Goal: Ask a question

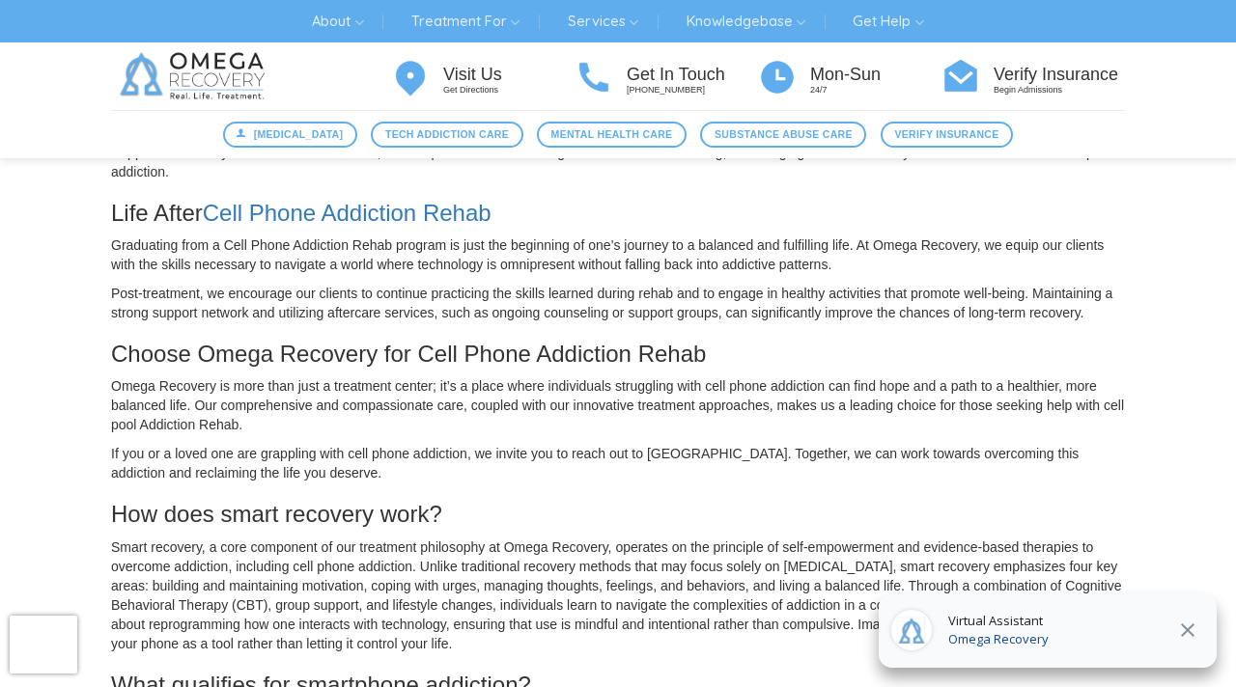
scroll to position [875, 0]
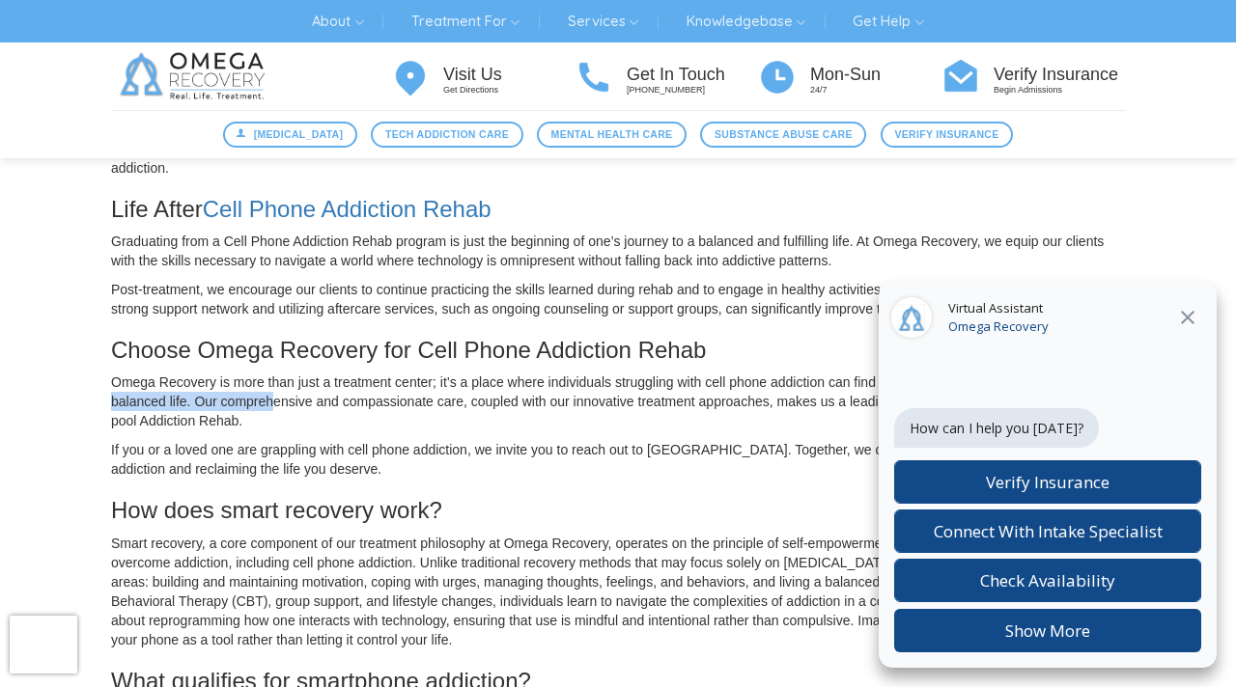
drag, startPoint x: 107, startPoint y: 412, endPoint x: 272, endPoint y: 415, distance: 165.1
click at [272, 415] on div "Understanding Cell Phone Addiction What Makes Cell Phone Addiction Rehab Import…" at bounding box center [618, 459] width 1043 height 2255
click at [1190, 314] on icon at bounding box center [1188, 318] width 14 height 14
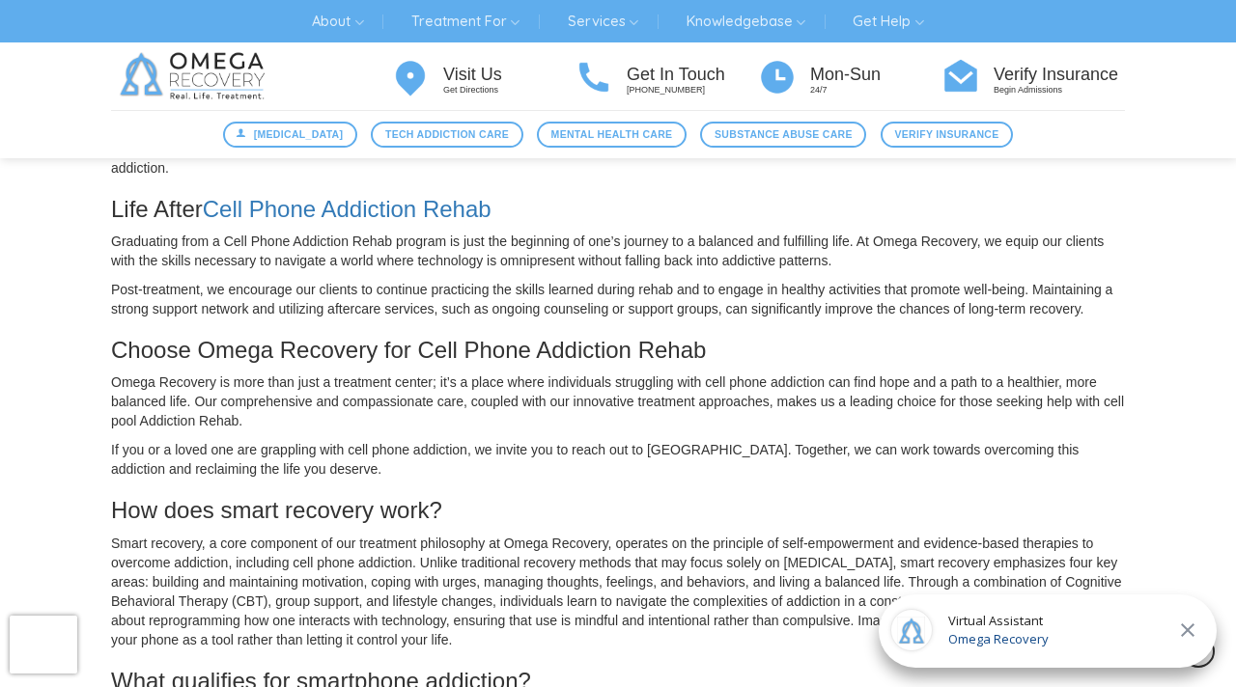
click at [418, 424] on p "Omega Recovery is more than just a treatment center; it’s a place where individ…" at bounding box center [618, 402] width 1014 height 58
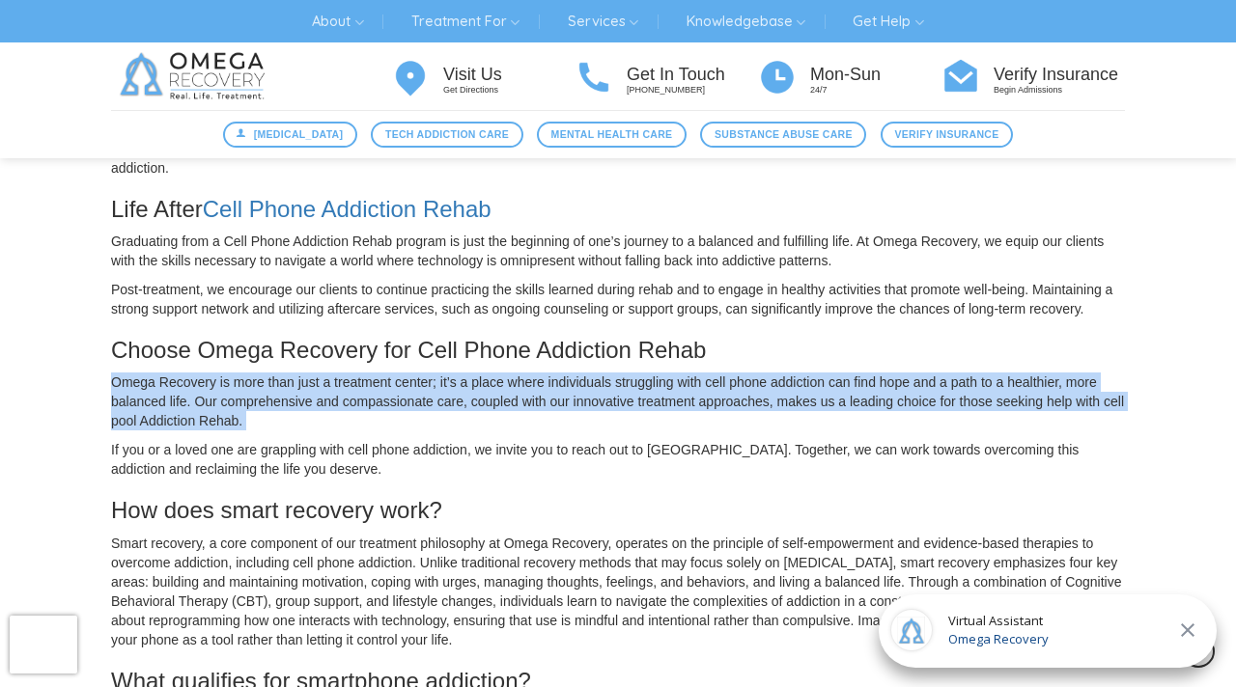
drag, startPoint x: 108, startPoint y: 403, endPoint x: 612, endPoint y: 458, distance: 507.0
click at [612, 458] on div "Understanding Cell Phone Addiction What Makes Cell Phone Addiction Rehab Import…" at bounding box center [618, 459] width 1043 height 2255
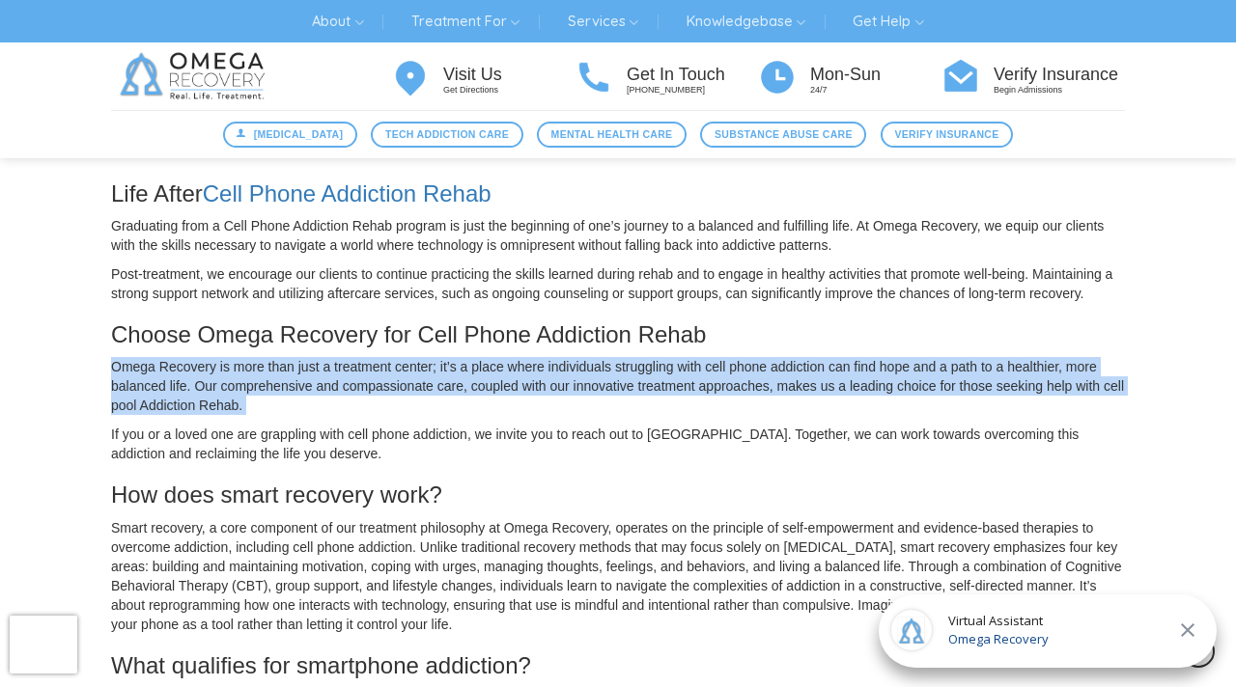
scroll to position [891, 0]
click at [624, 414] on p "Omega Recovery is more than just a treatment center; it’s a place where individ…" at bounding box center [618, 385] width 1014 height 58
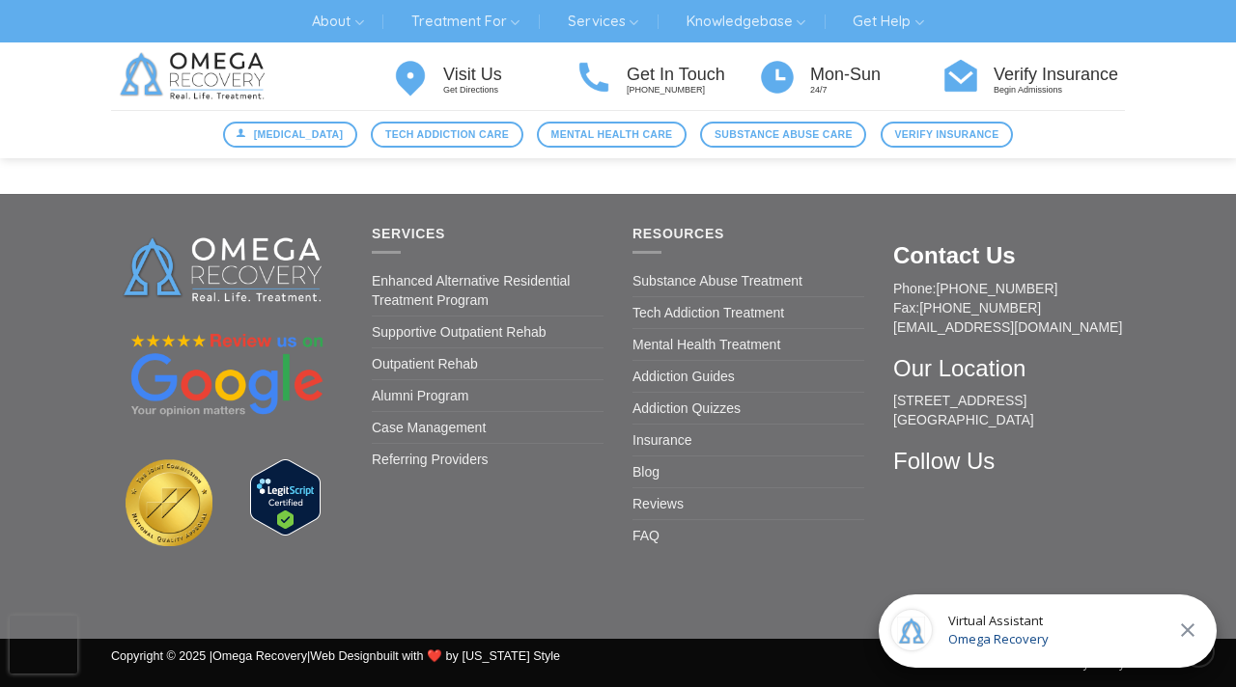
scroll to position [2297, 0]
click at [938, 618] on div "Virtual Assistant Omega Recovery" at bounding box center [1048, 631] width 338 height 73
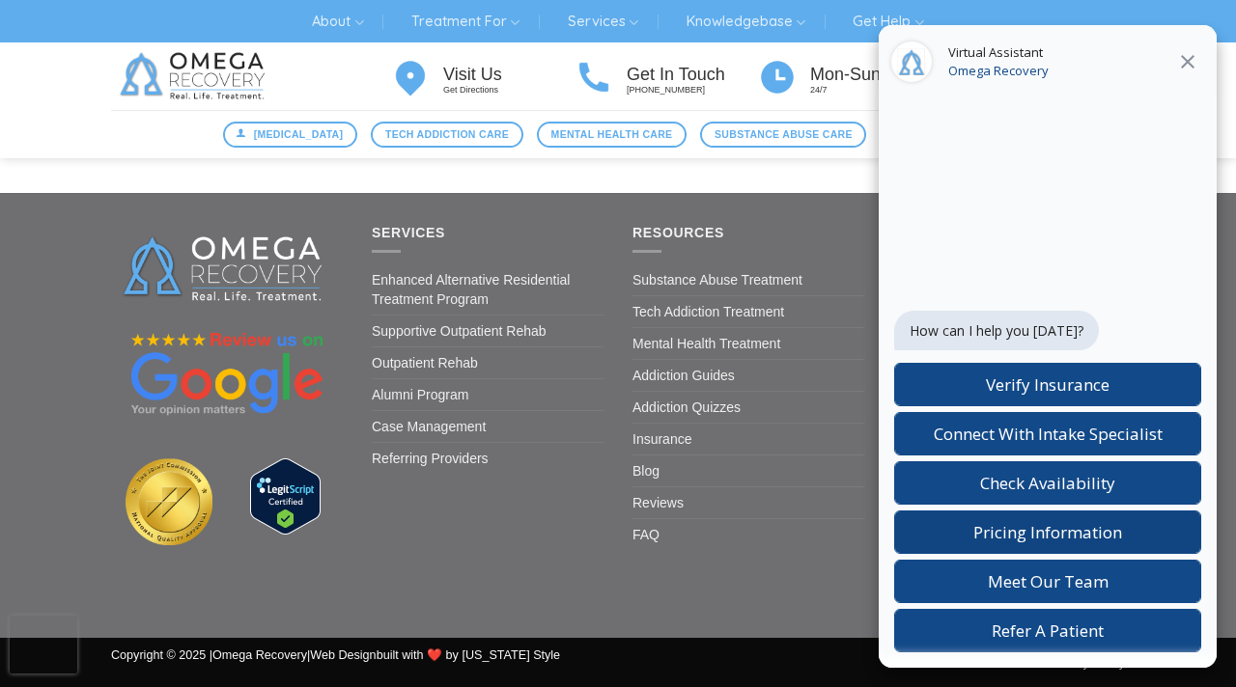
click at [1091, 531] on span "Pricing Information" at bounding box center [1047, 532] width 149 height 22
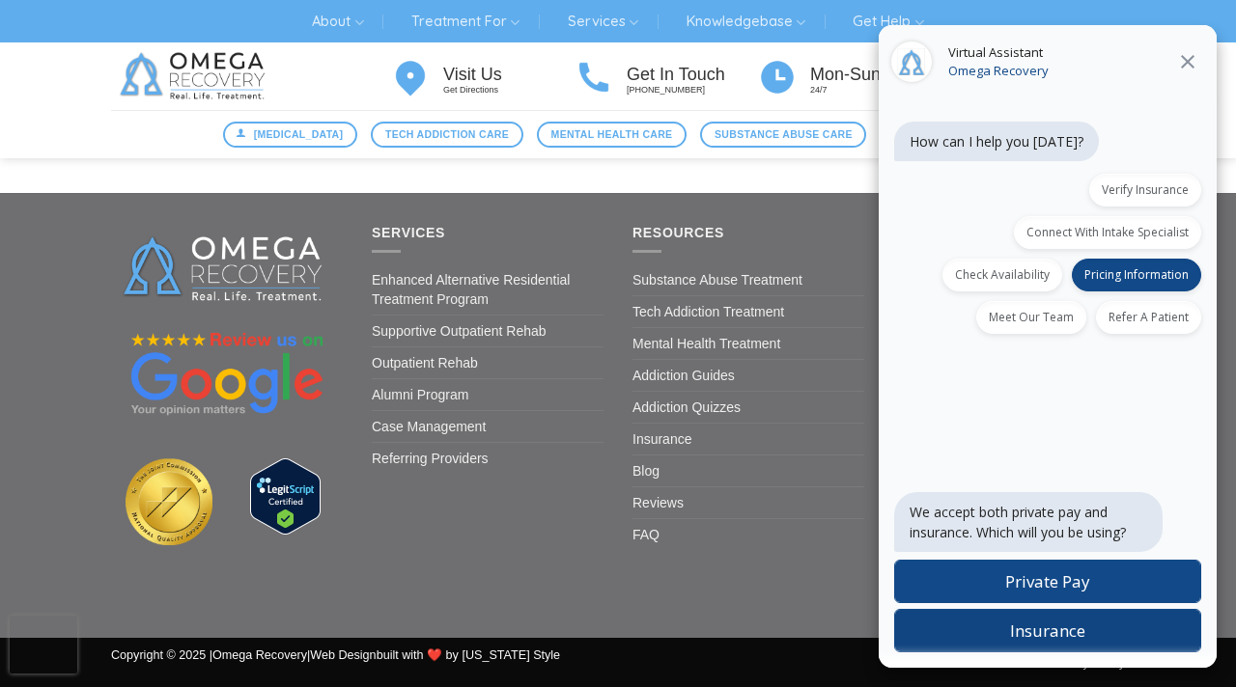
click at [1090, 630] on label "Insurance" at bounding box center [1047, 630] width 307 height 43
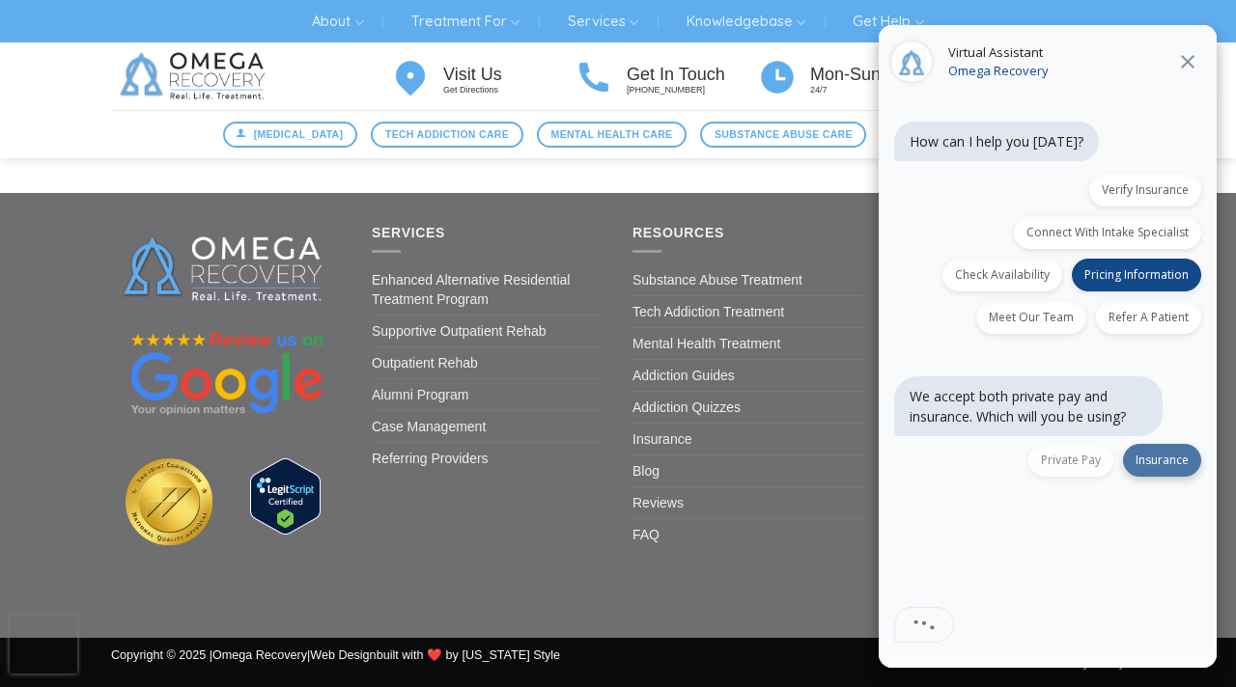
scroll to position [12, 0]
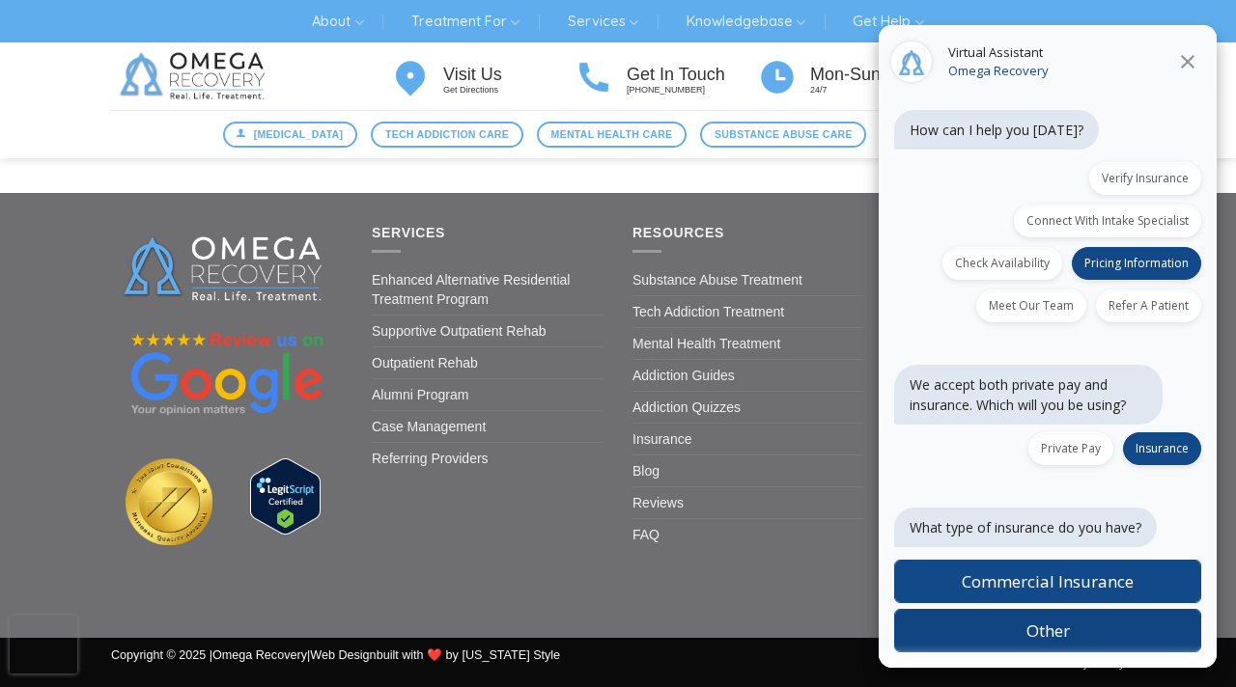
click at [1085, 637] on label "Other" at bounding box center [1047, 630] width 307 height 43
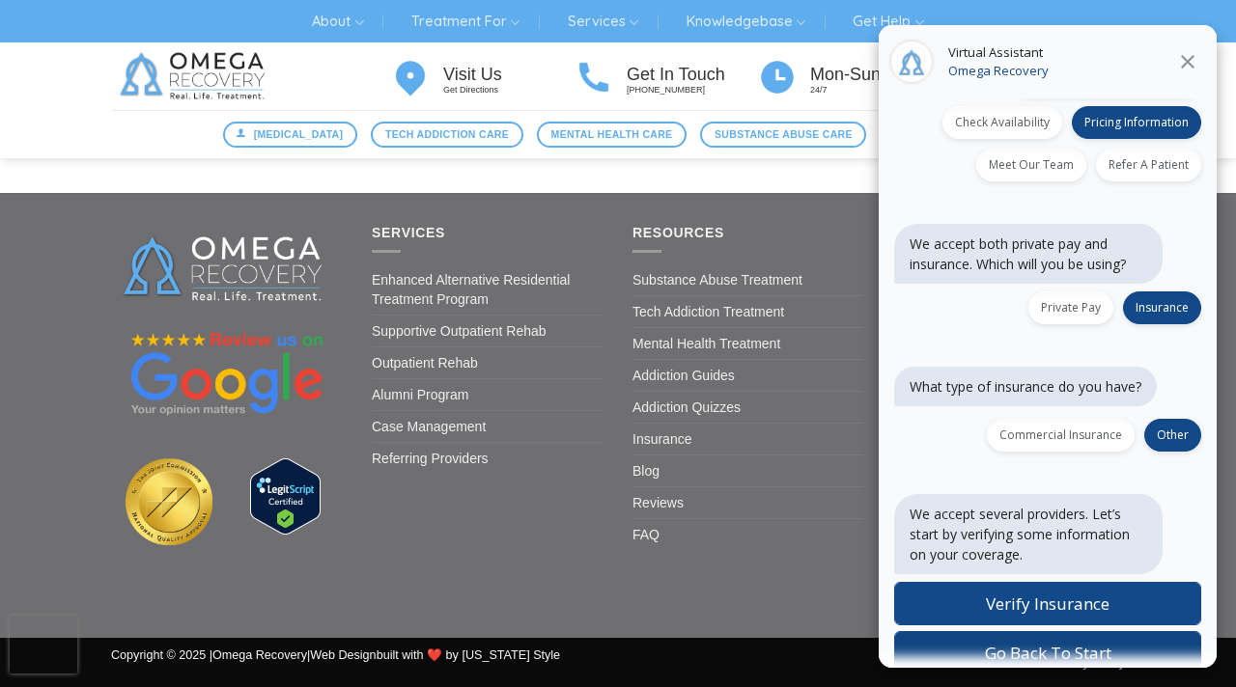
scroll to position [175, 0]
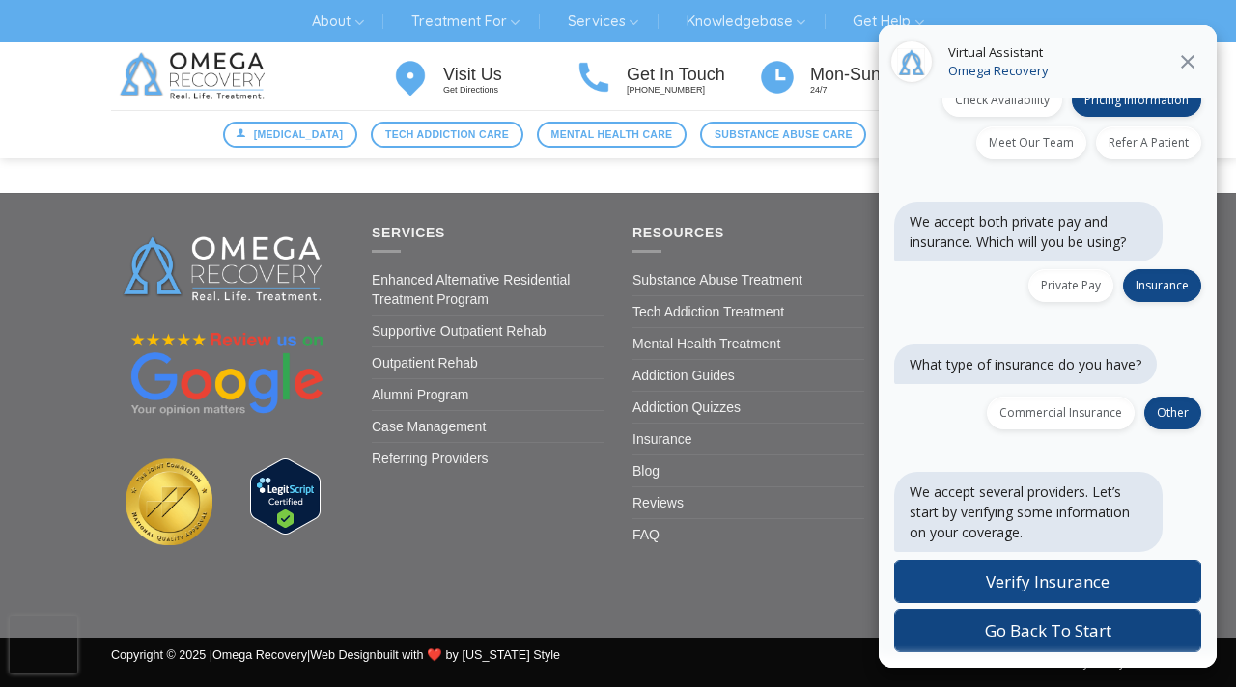
click at [1092, 632] on span "Go Back To Start" at bounding box center [1048, 631] width 126 height 22
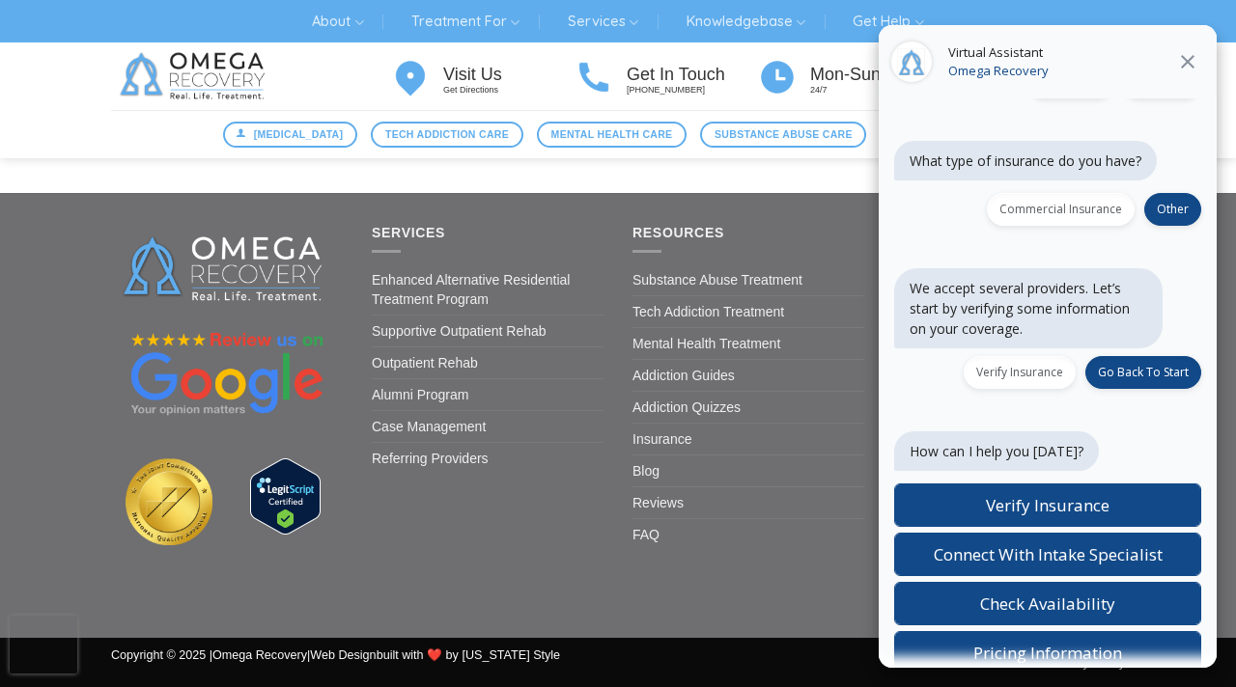
scroll to position [499, 0]
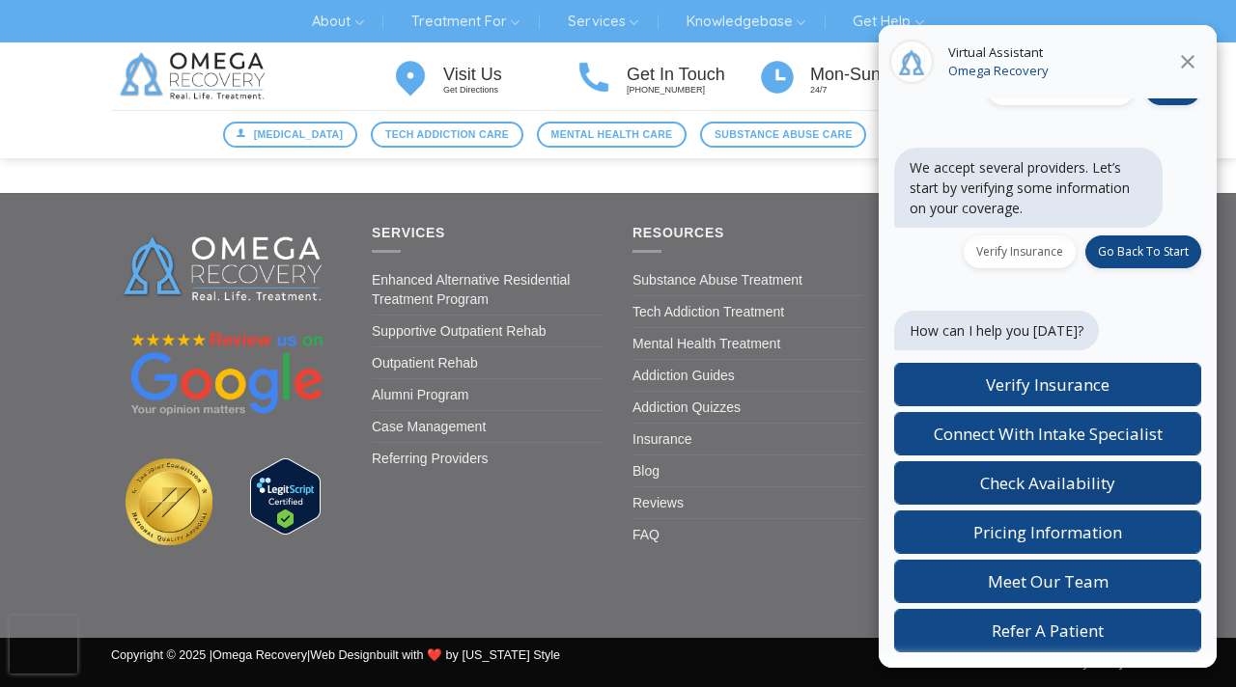
click at [1140, 485] on label "Check Availability" at bounding box center [1047, 483] width 307 height 43
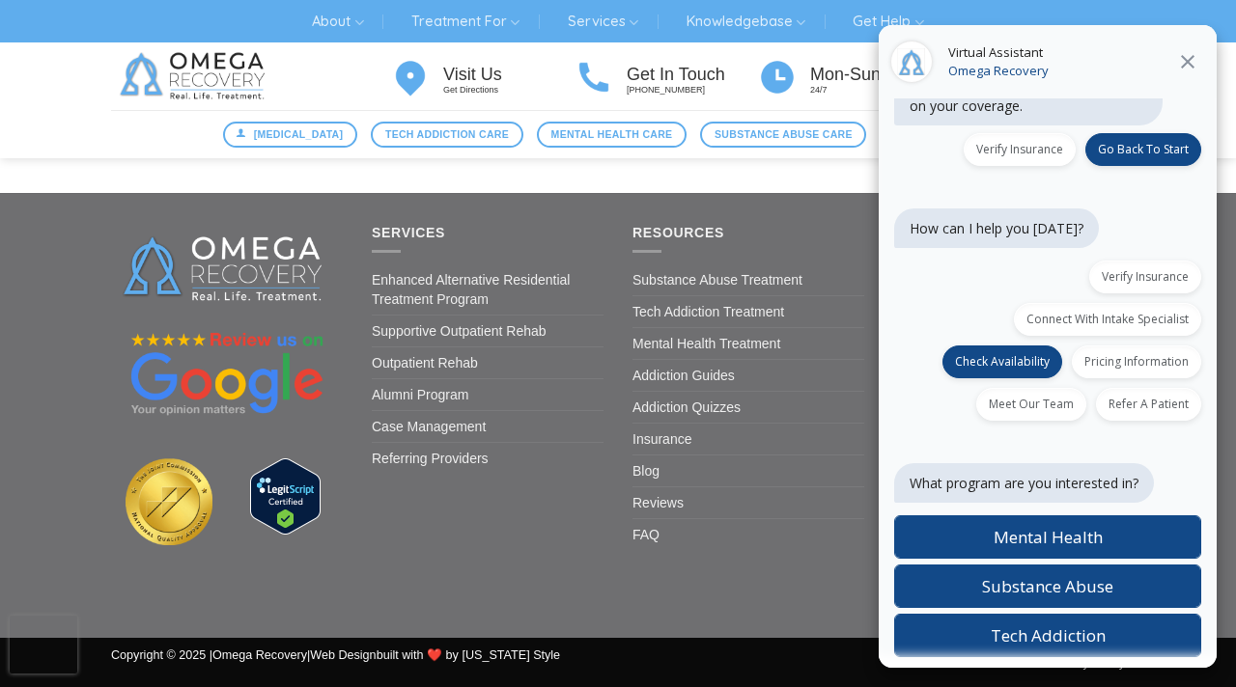
scroll to position [606, 0]
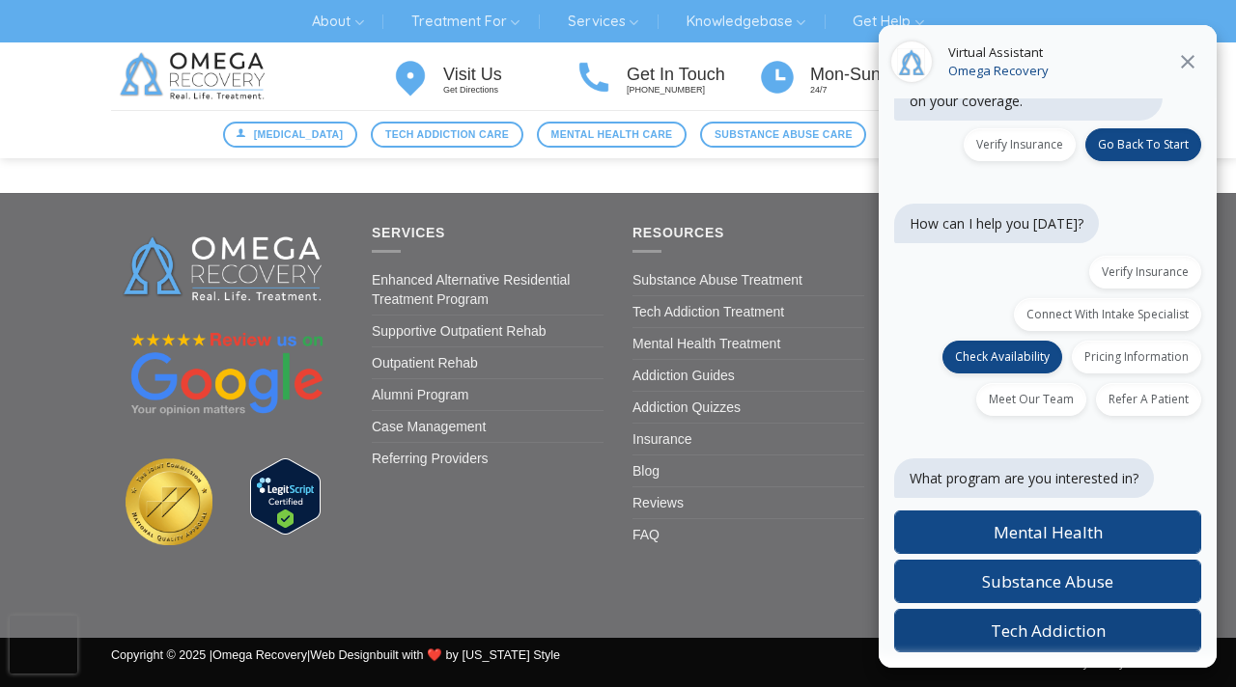
click at [1086, 626] on span "Tech Addiction" at bounding box center [1048, 631] width 115 height 22
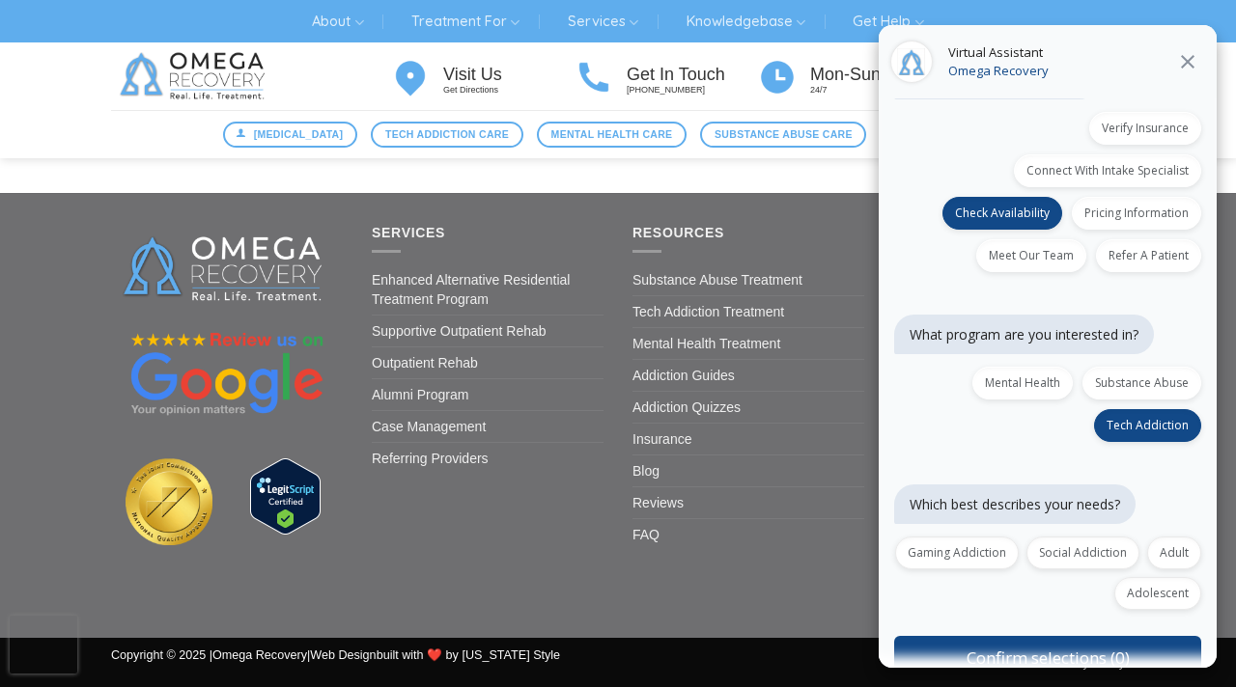
scroll to position [777, 0]
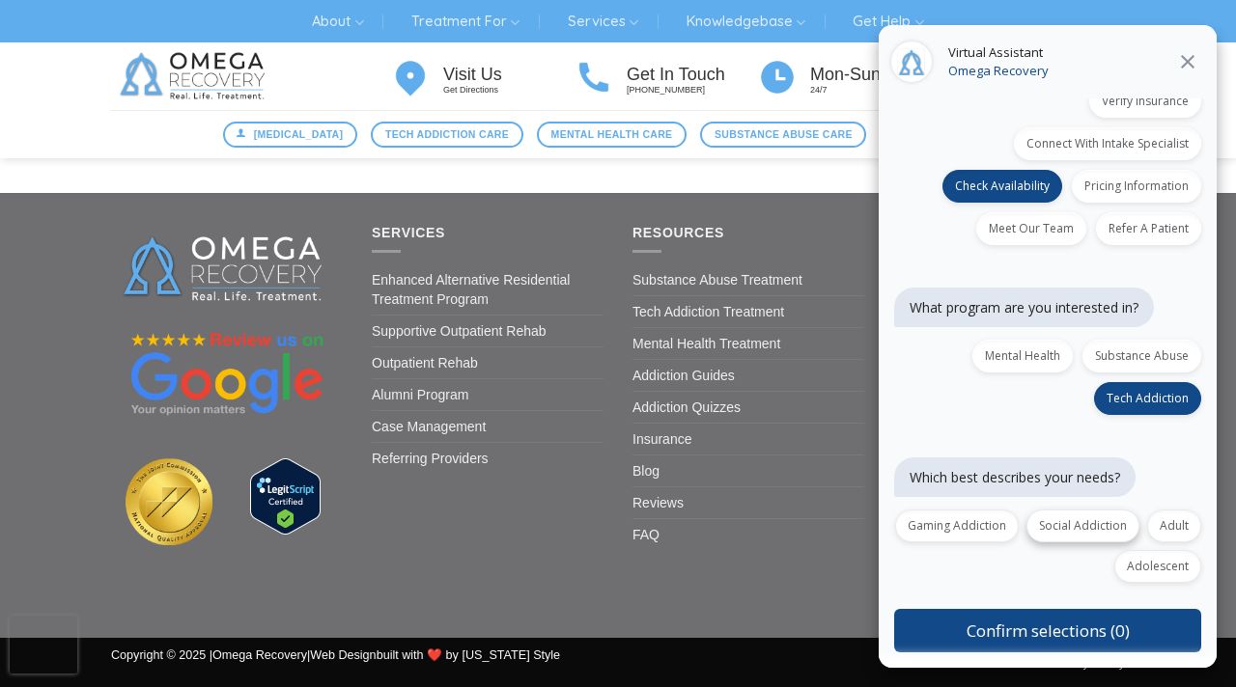
click at [1074, 528] on label "Social Addiction" at bounding box center [1082, 526] width 113 height 33
click at [1061, 631] on button "Confirm selections (1)" at bounding box center [1047, 630] width 307 height 43
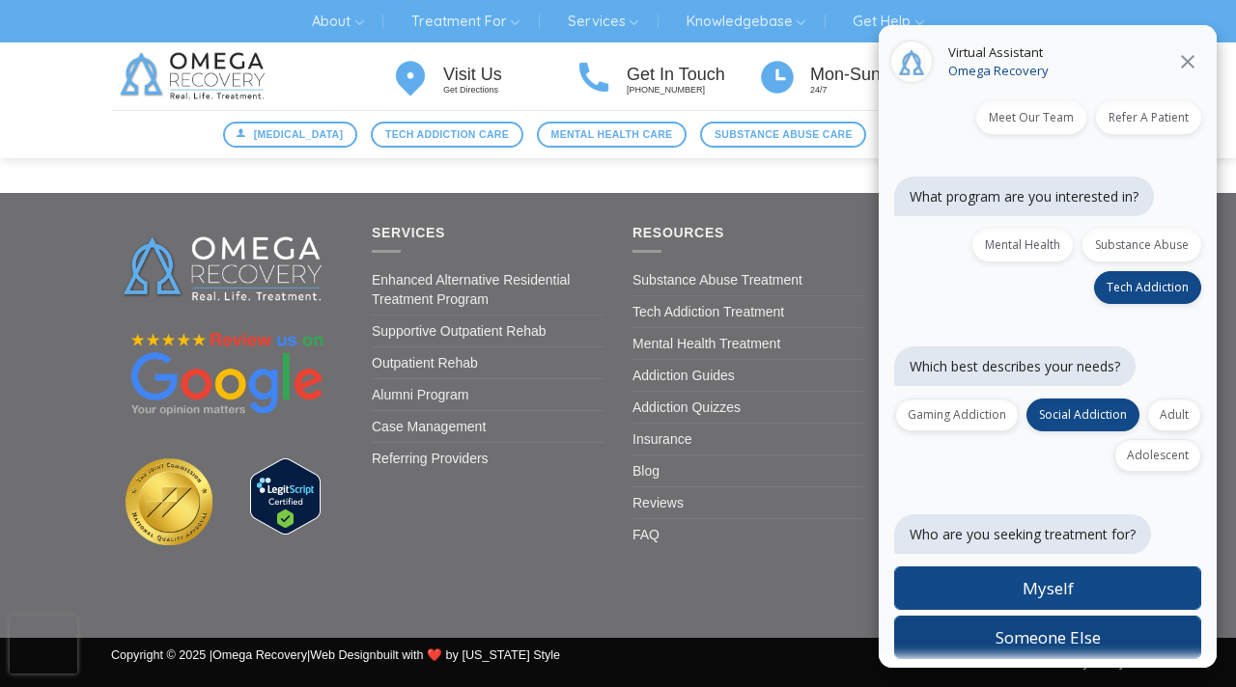
scroll to position [895, 0]
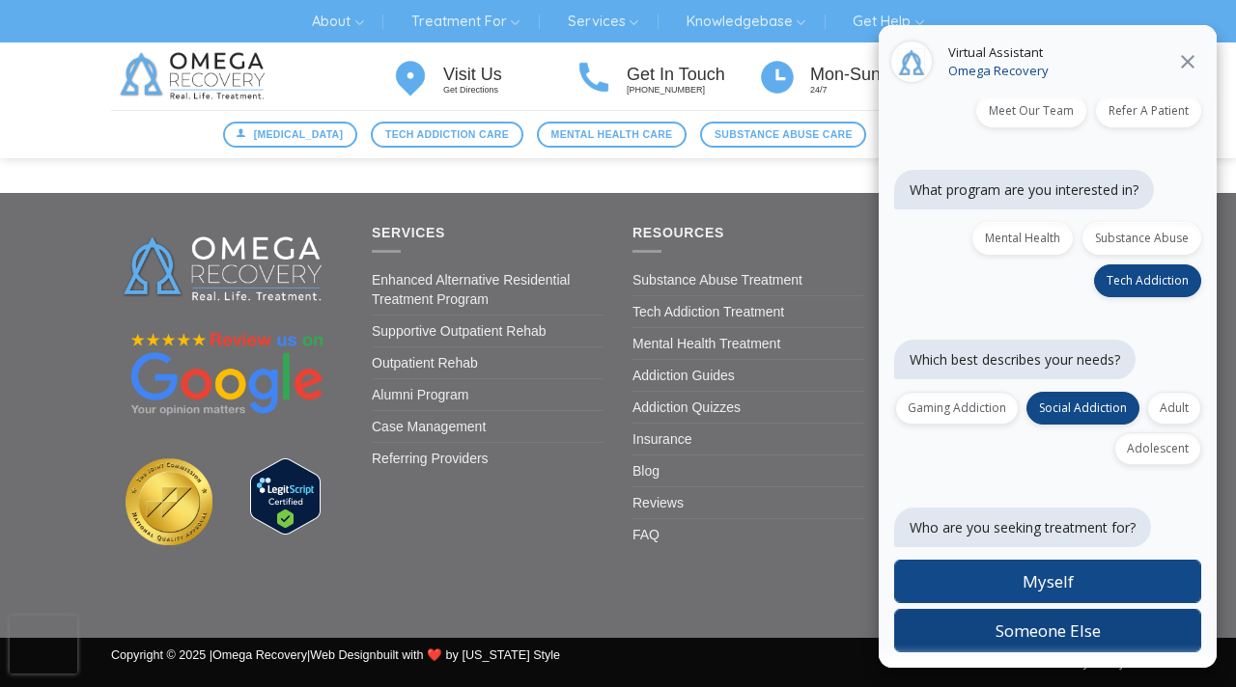
click at [1063, 633] on span "Someone Else" at bounding box center [1047, 631] width 105 height 22
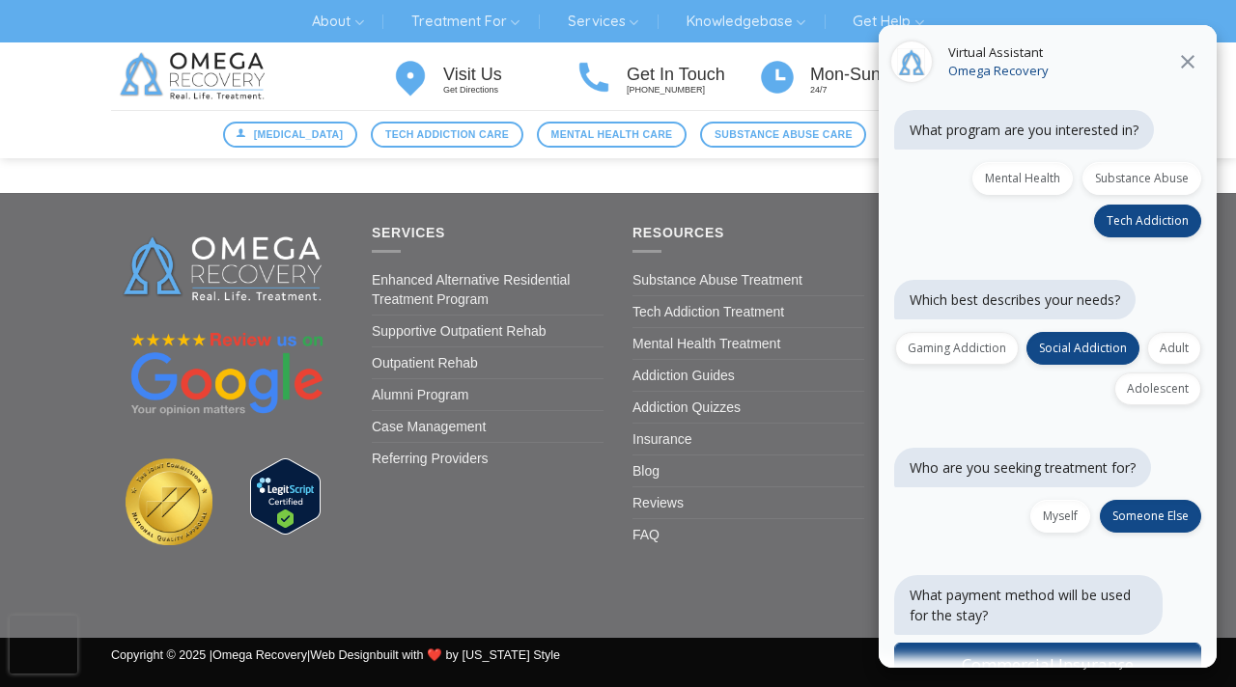
scroll to position [1038, 0]
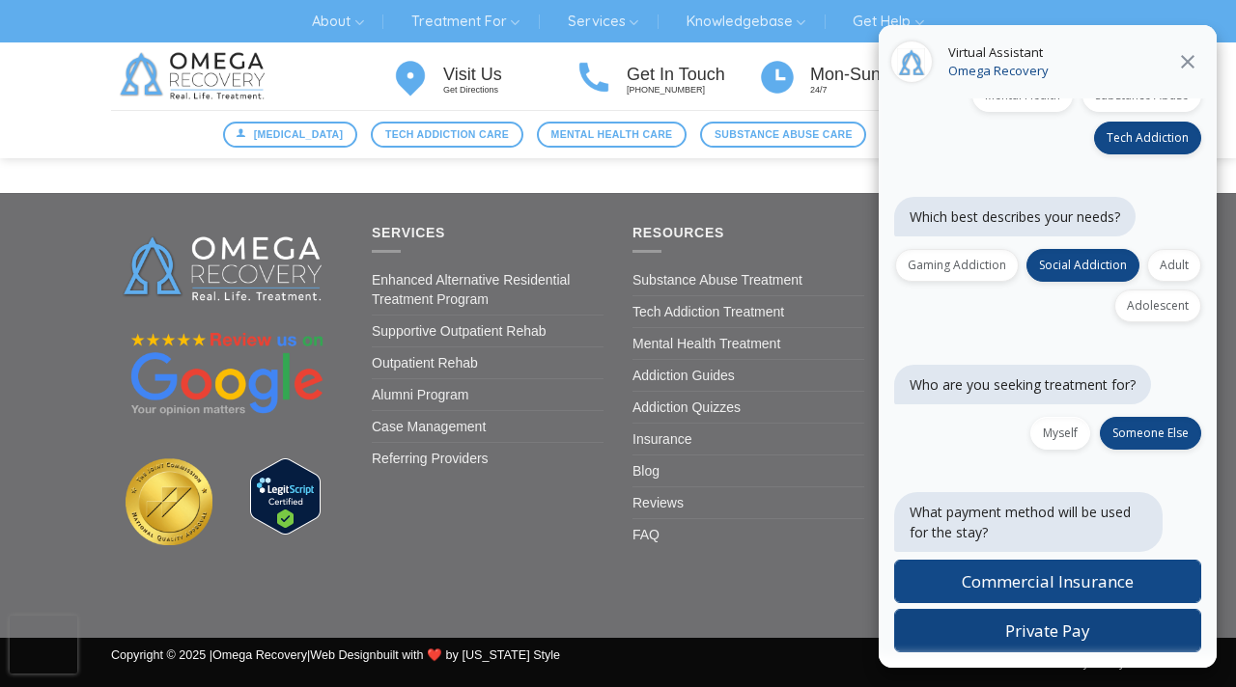
click at [1064, 631] on span "Private Pay" at bounding box center [1047, 631] width 85 height 22
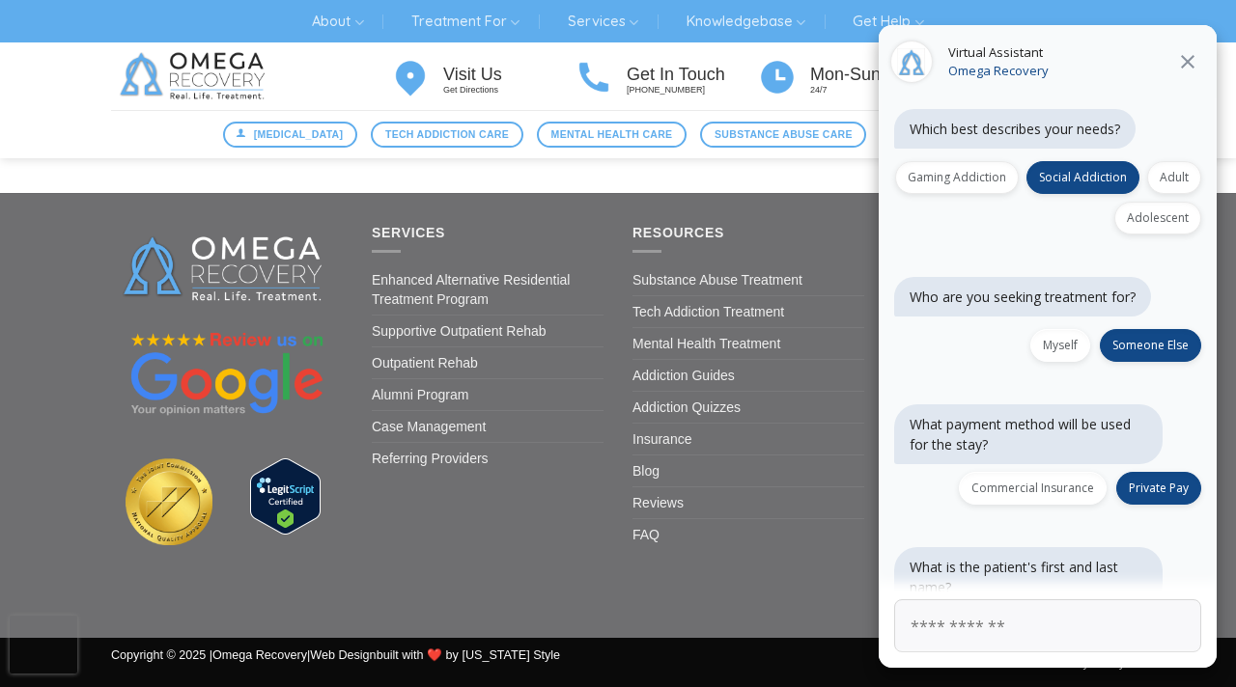
scroll to position [1153, 0]
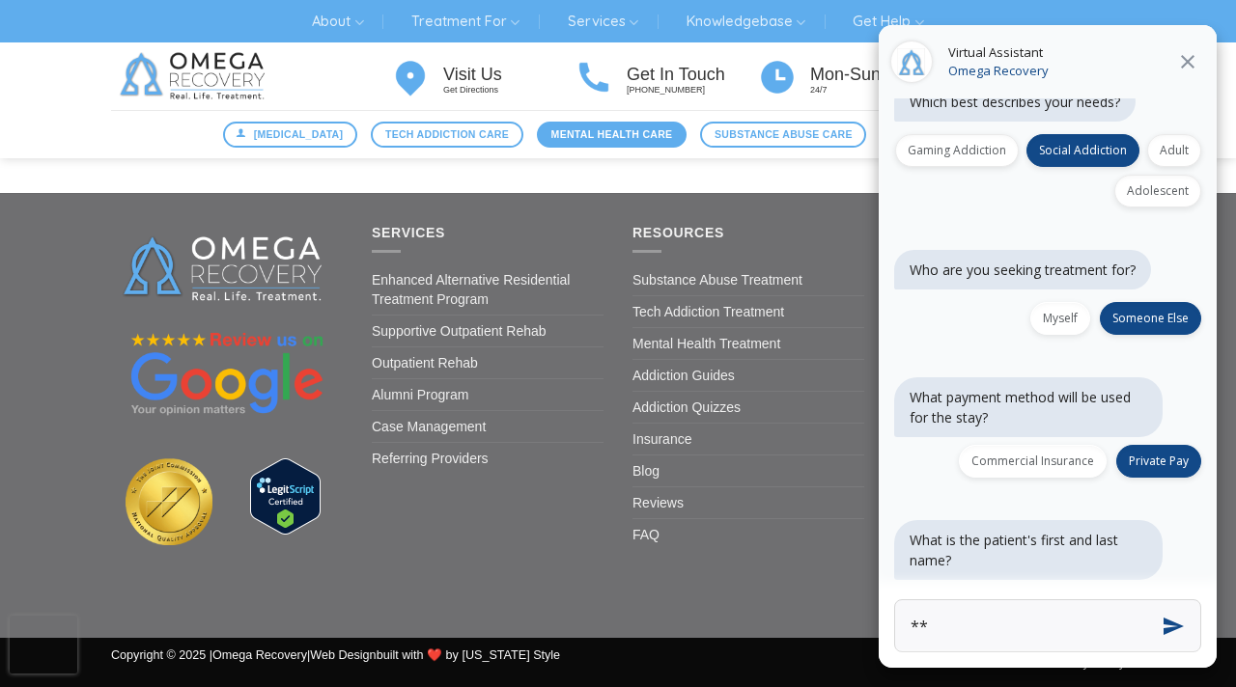
type input "*"
type input "**********"
click at [1163, 626] on button "Send" at bounding box center [1172, 626] width 72 height 72
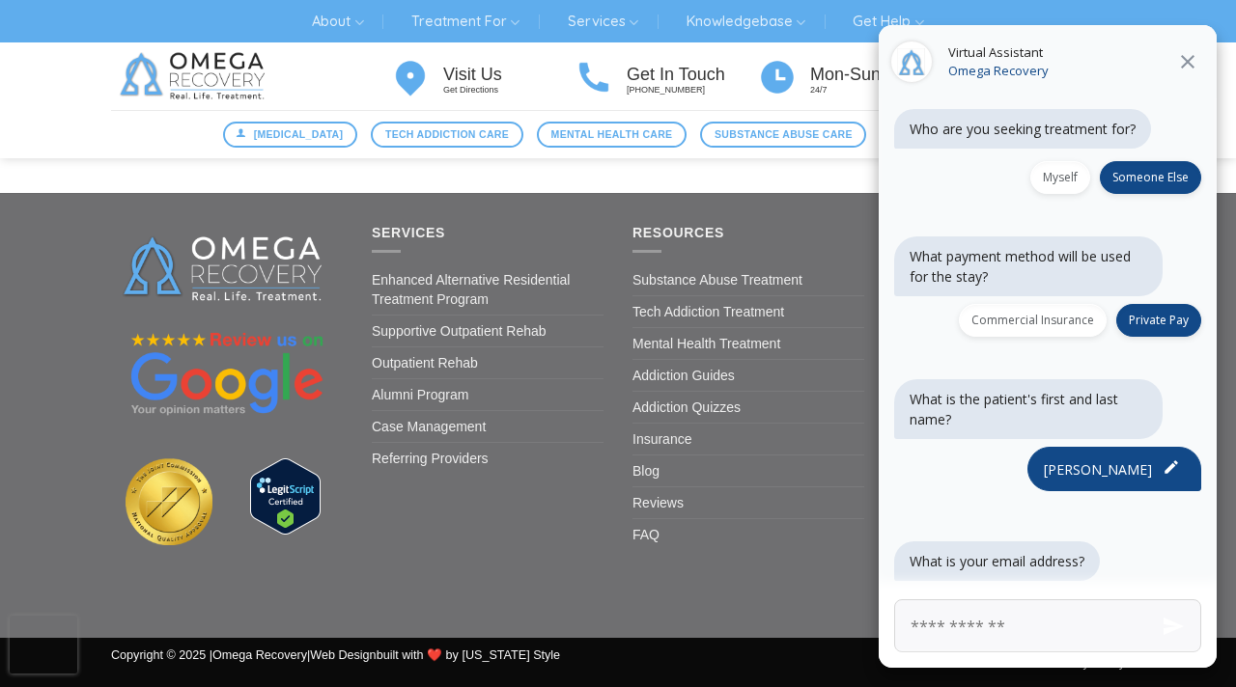
scroll to position [1300, 0]
